Goal: Task Accomplishment & Management: Use online tool/utility

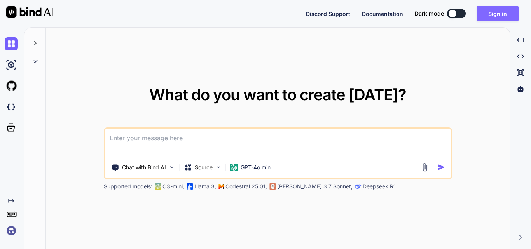
click at [499, 17] on button "Sign in" at bounding box center [497, 14] width 42 height 16
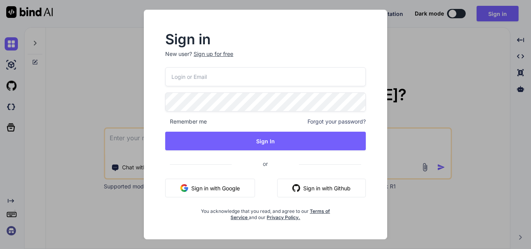
click at [245, 73] on input "email" at bounding box center [265, 76] width 201 height 19
click at [223, 75] on input "email" at bounding box center [265, 76] width 201 height 19
type input "mukul123@yopmail.com"
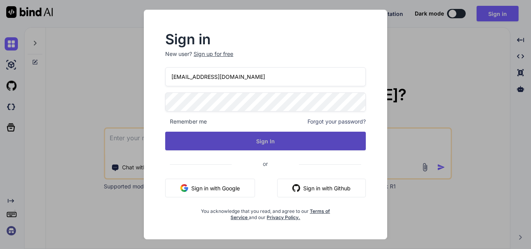
click at [283, 143] on button "Sign In" at bounding box center [265, 141] width 201 height 19
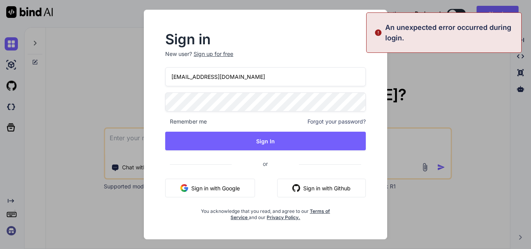
click at [469, 73] on div "Sign in New user? Sign up for free mukul123@yopmail.com Remember me Forgot your…" at bounding box center [265, 124] width 531 height 249
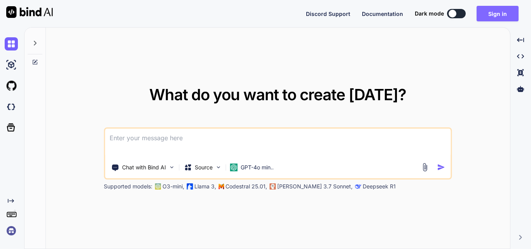
click at [496, 18] on button "Sign in" at bounding box center [497, 14] width 42 height 16
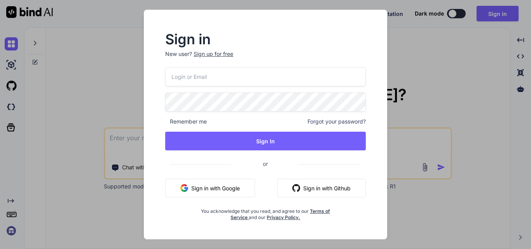
click at [215, 61] on p "New user? Sign up for free" at bounding box center [265, 58] width 201 height 17
click at [217, 58] on div "Sign up for free" at bounding box center [214, 54] width 40 height 8
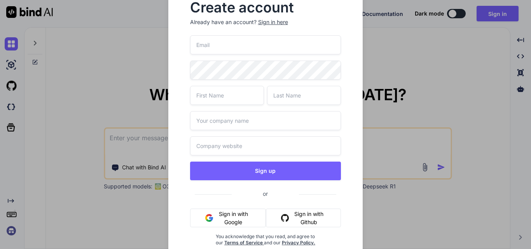
click at [221, 47] on input "email" at bounding box center [265, 44] width 151 height 19
type input "m"
type input "[EMAIL_ADDRESS][DOMAIN_NAME]"
click at [232, 99] on input "text" at bounding box center [227, 95] width 74 height 19
type input "amrit"
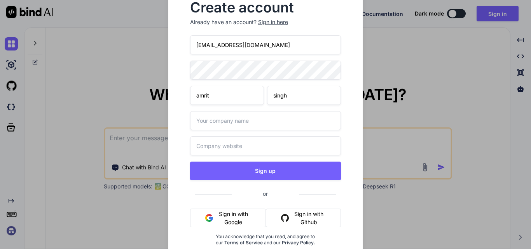
type input "singh"
click at [223, 117] on input "text" at bounding box center [265, 120] width 151 height 19
type input "other"
click at [220, 137] on input "text" at bounding box center [265, 145] width 151 height 19
type input "other"
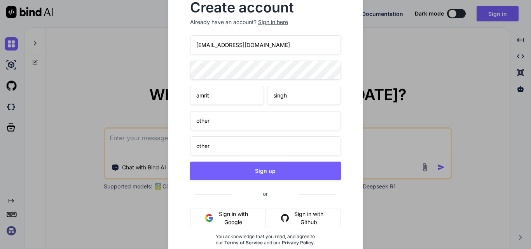
click at [166, 73] on div "Create account Already have an account? Sign in here amrit345@yopmail.com amrit…" at bounding box center [265, 125] width 212 height 272
drag, startPoint x: 262, startPoint y: 45, endPoint x: 174, endPoint y: 48, distance: 87.9
click at [174, 48] on div "Create account Already have an account? Sign in here amrit345@yopmail.com amrit…" at bounding box center [265, 130] width 195 height 282
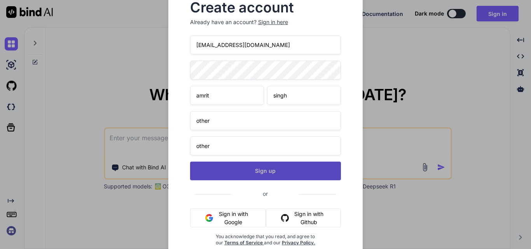
click at [251, 175] on button "Sign up" at bounding box center [265, 171] width 151 height 19
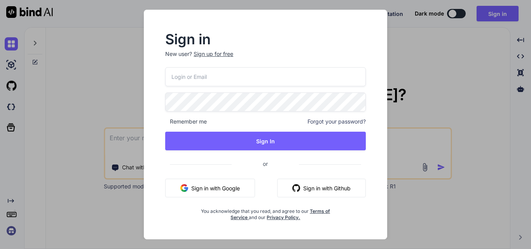
click at [219, 76] on input "email" at bounding box center [265, 76] width 201 height 19
paste input "[EMAIL_ADDRESS][DOMAIN_NAME]"
type input "[EMAIL_ADDRESS][DOMAIN_NAME]"
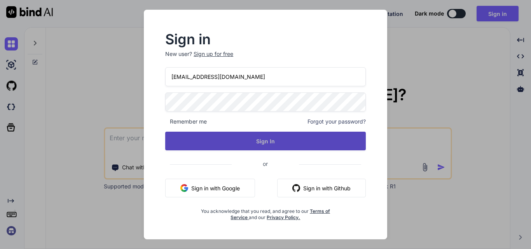
click at [273, 146] on button "Sign In" at bounding box center [265, 141] width 201 height 19
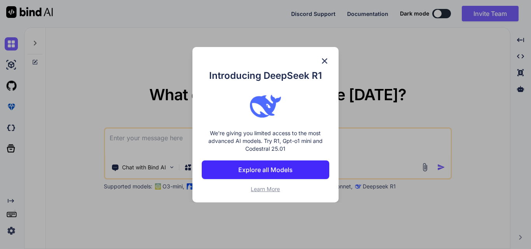
click at [324, 65] on img at bounding box center [324, 60] width 9 height 9
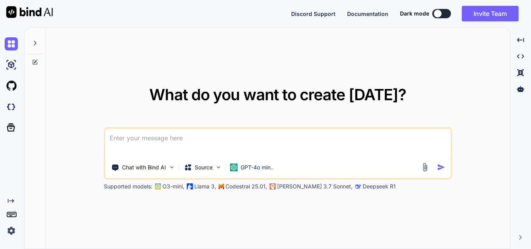
type textarea "x"
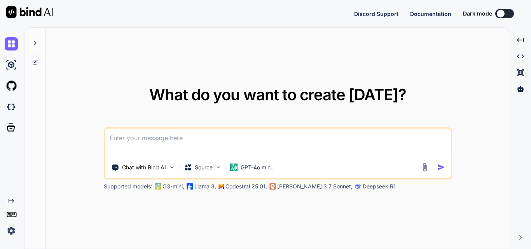
click at [117, 142] on textarea at bounding box center [277, 143] width 345 height 29
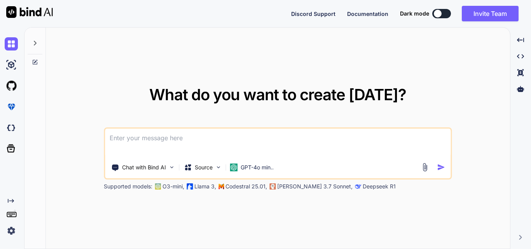
type textarea "x"
click at [215, 143] on textarea at bounding box center [277, 143] width 345 height 29
click at [158, 138] on textarea at bounding box center [277, 143] width 345 height 29
paste textarea "private function applyQueryFilters($query, array $filters, $table, $clinicColum…"
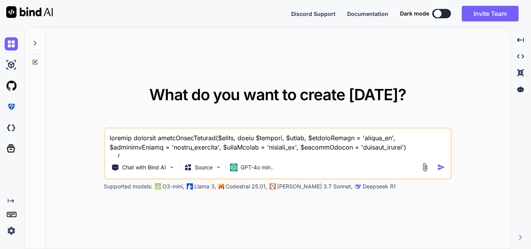
scroll to position [206, 0]
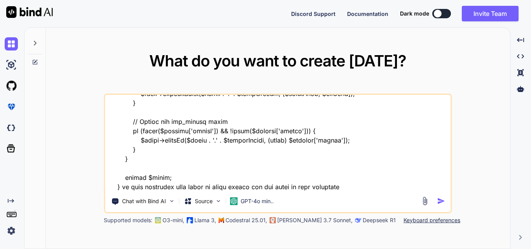
click at [349, 185] on textarea at bounding box center [277, 143] width 345 height 96
paste textarea "// Apply additional filters if provided if (!empty($filters)) { if (isset($filt…"
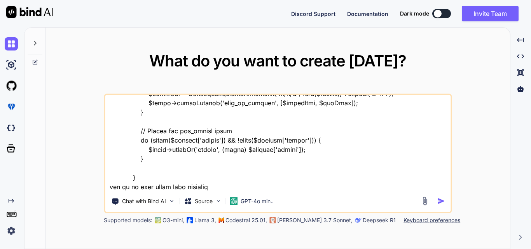
type textarea "private function applyQueryFilters($query, array $filters, $table, $clinicColum…"
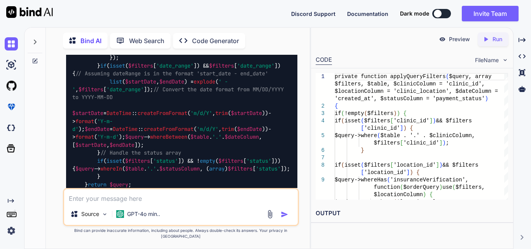
scroll to position [451, 0]
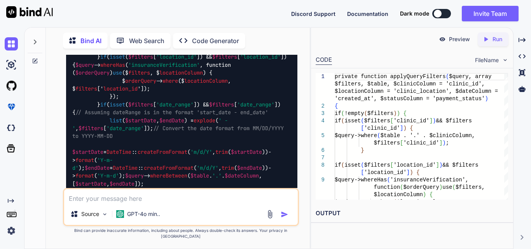
click at [200, 68] on span "'insuranceVerification'" at bounding box center [164, 64] width 72 height 7
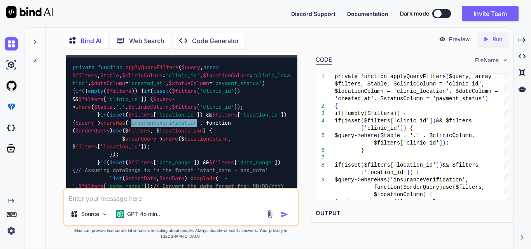
scroll to position [334, 0]
